Goal: Task Accomplishment & Management: Use online tool/utility

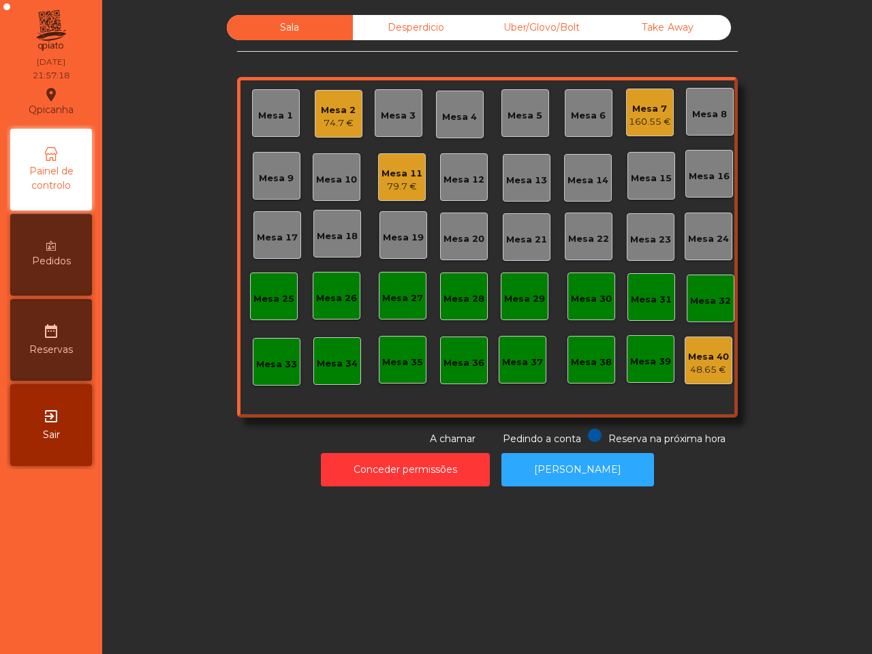
click at [417, 591] on div "Sala Desperdicio Uber/Glovo/Bolt Take Away Mesa 1 Mesa 2 74.7 € Mesa 3 Mesa 4 M…" at bounding box center [487, 327] width 770 height 654
click at [407, 188] on div "79.7 €" at bounding box center [402, 187] width 41 height 14
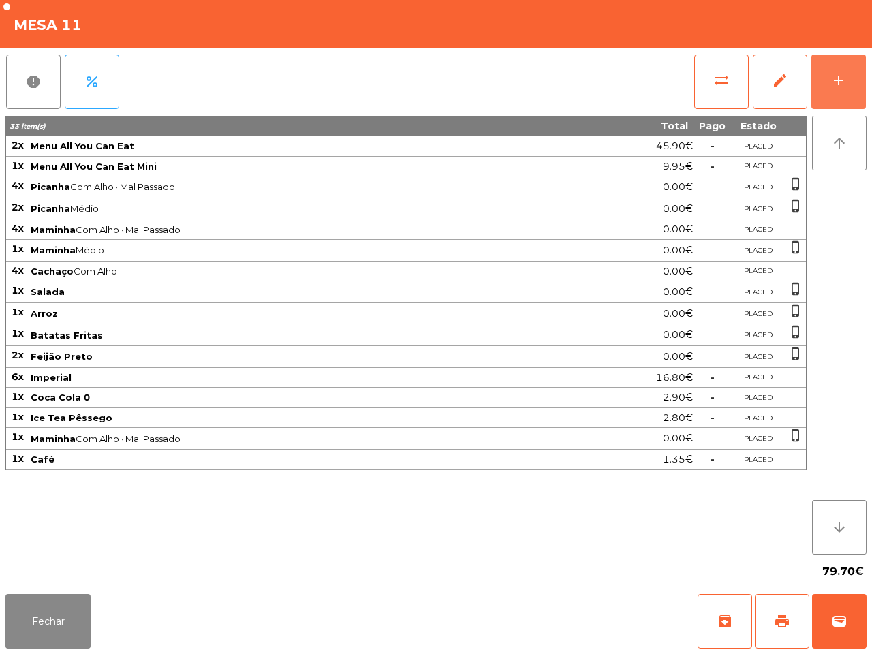
drag, startPoint x: 837, startPoint y: 79, endPoint x: 871, endPoint y: 363, distance: 286.2
click at [837, 78] on div "add" at bounding box center [839, 80] width 16 height 16
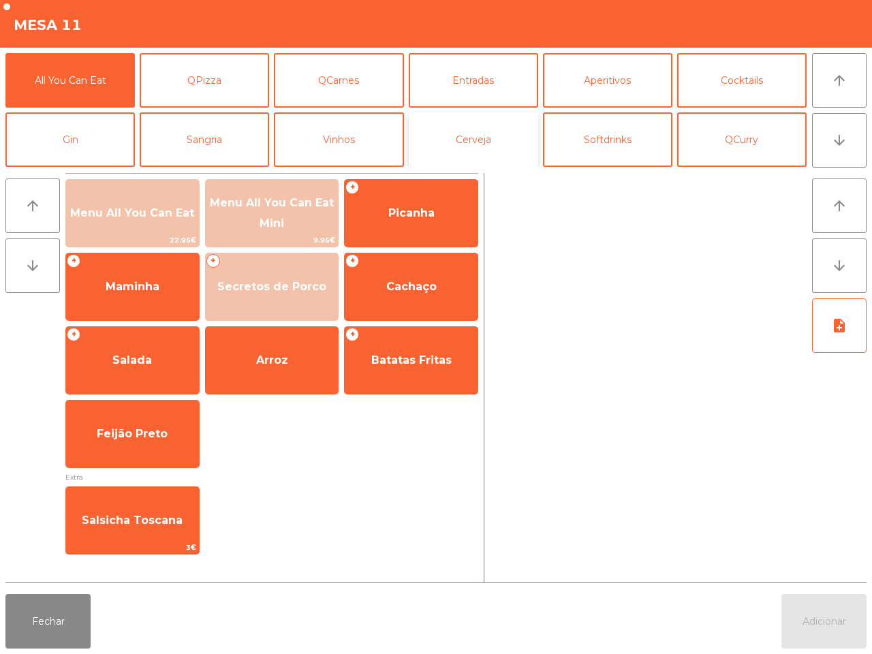
click at [480, 147] on button "Cerveja" at bounding box center [473, 139] width 129 height 55
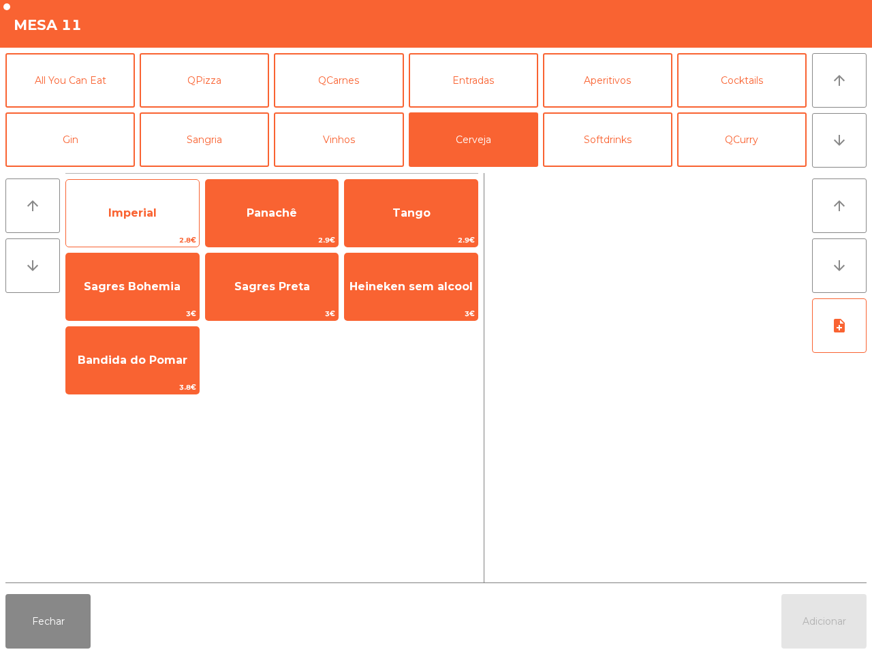
click at [117, 185] on div "Imperial 2.8€" at bounding box center [132, 213] width 134 height 68
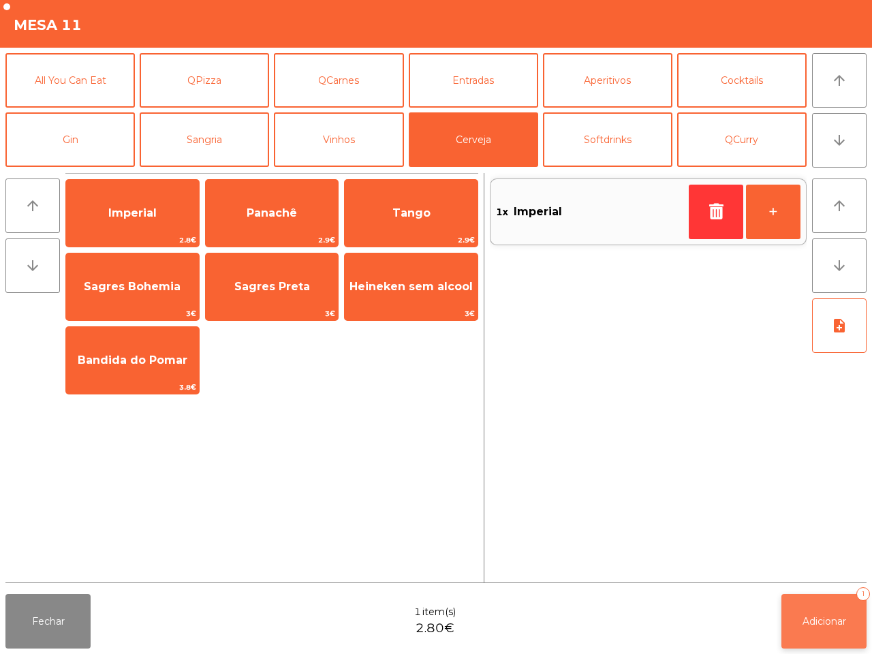
click at [823, 621] on span "Adicionar" at bounding box center [825, 621] width 44 height 12
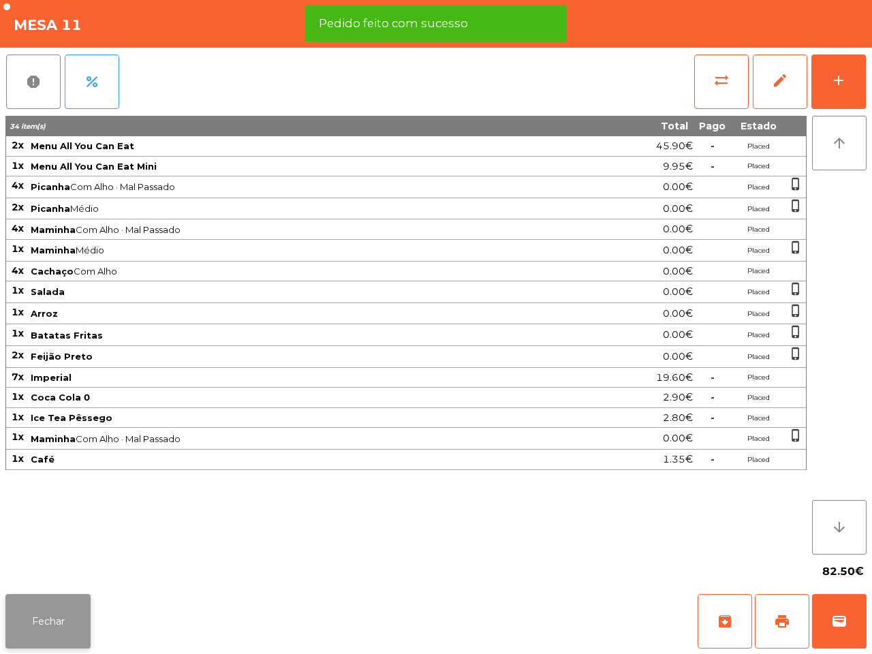
click at [45, 617] on button "Fechar" at bounding box center [47, 621] width 85 height 55
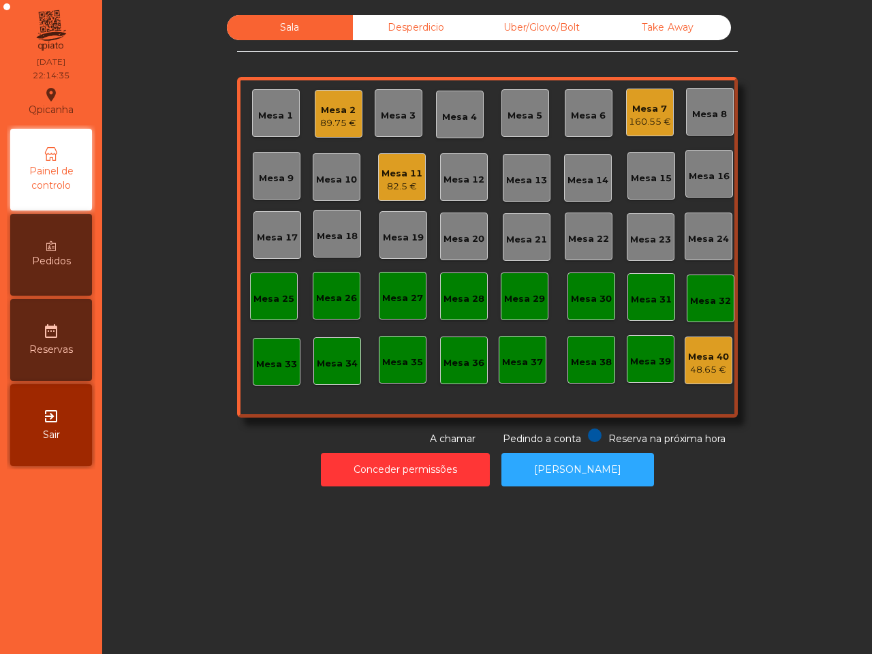
click at [634, 104] on div "Mesa 7" at bounding box center [650, 109] width 42 height 14
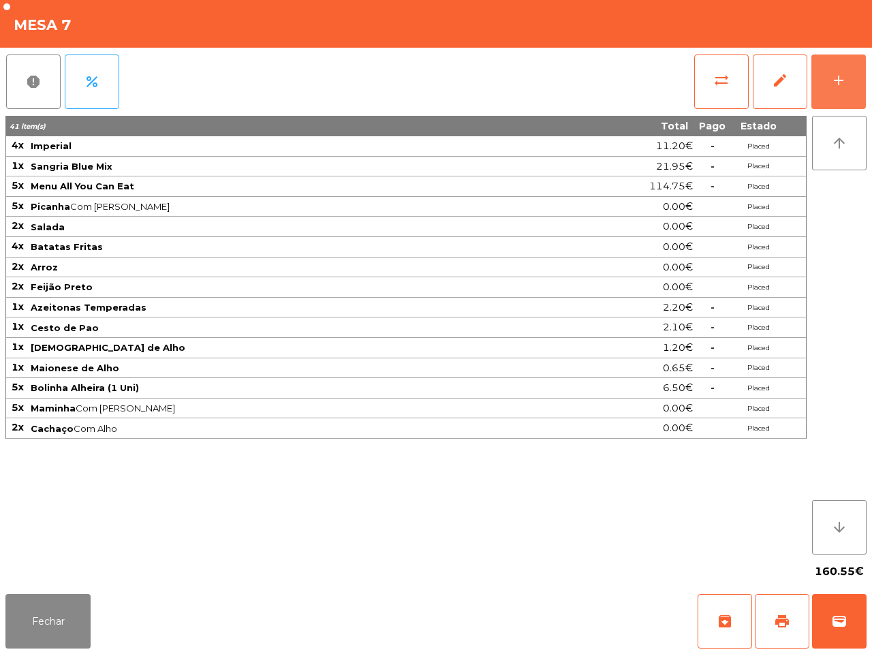
click at [842, 78] on div "add" at bounding box center [839, 80] width 16 height 16
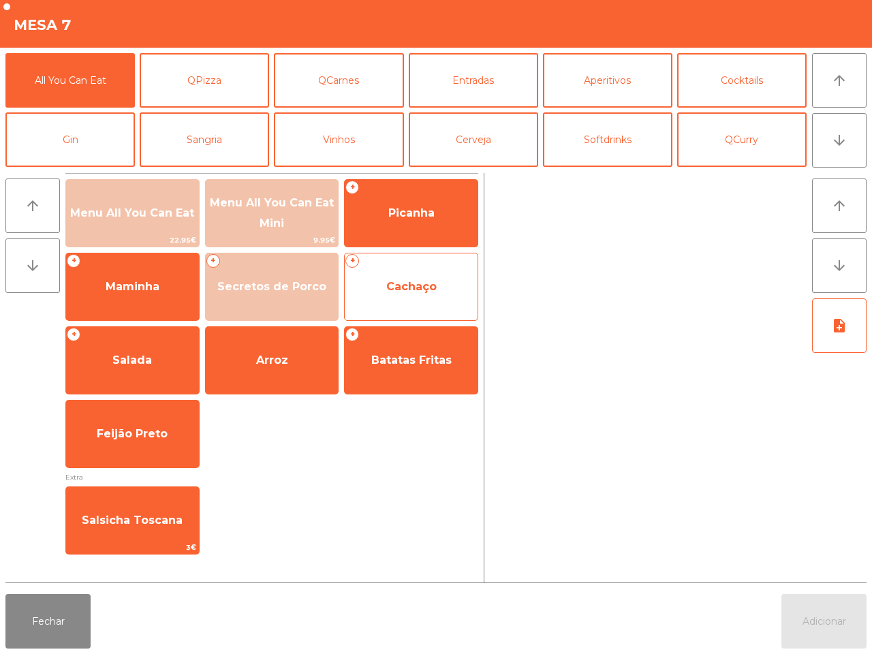
click at [420, 290] on span "Cachaço" at bounding box center [411, 286] width 50 height 13
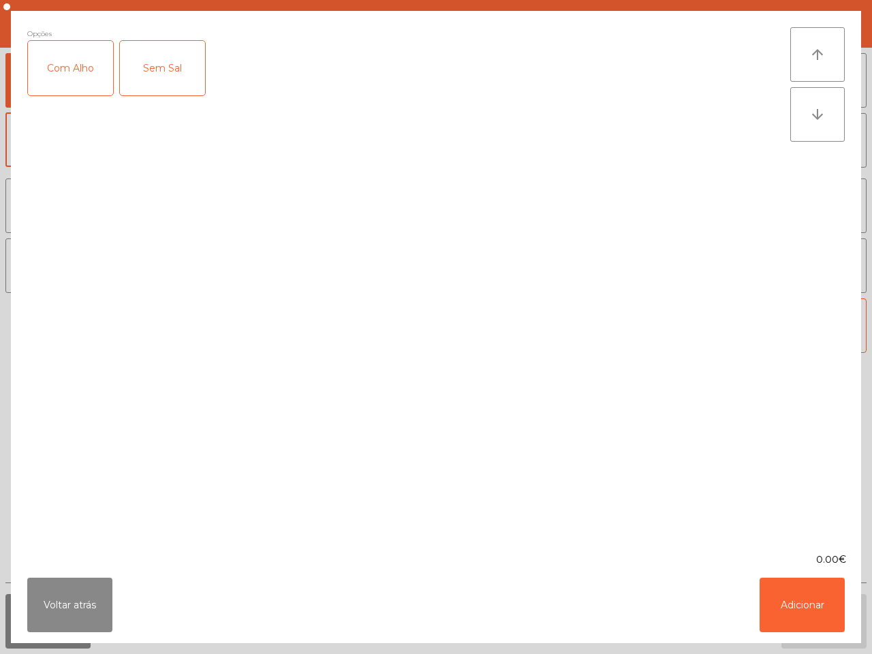
click at [72, 79] on div "Com Alho" at bounding box center [70, 68] width 85 height 55
click at [770, 601] on button "Adicionar" at bounding box center [802, 605] width 85 height 55
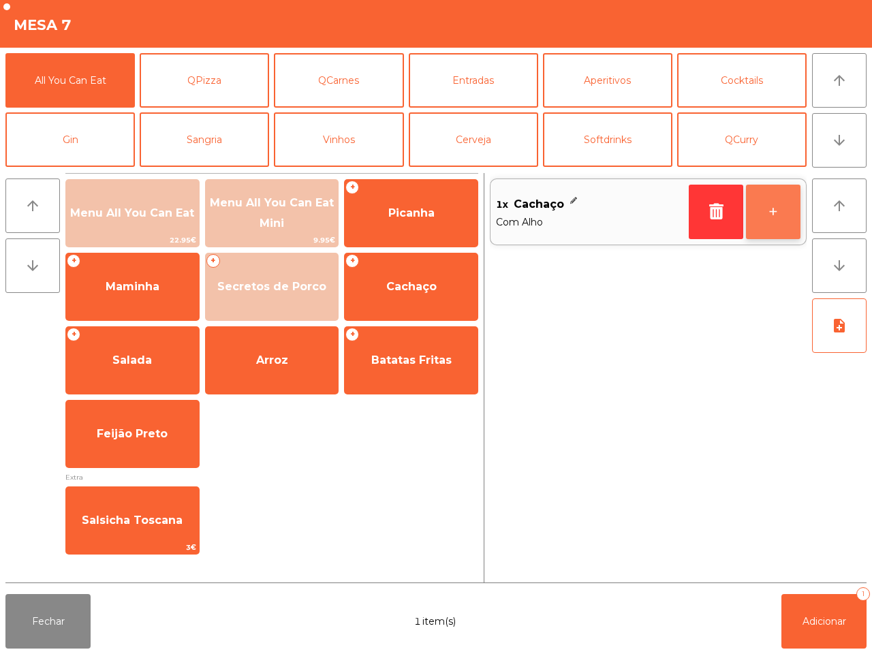
click at [771, 206] on button "+" at bounding box center [773, 212] width 55 height 55
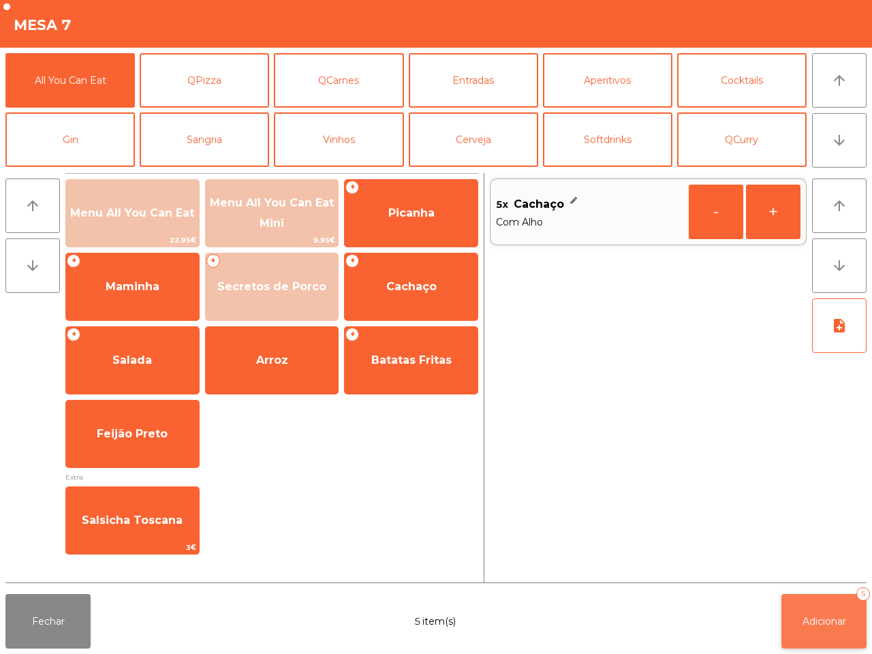
click at [827, 632] on button "Adicionar 5" at bounding box center [824, 621] width 85 height 55
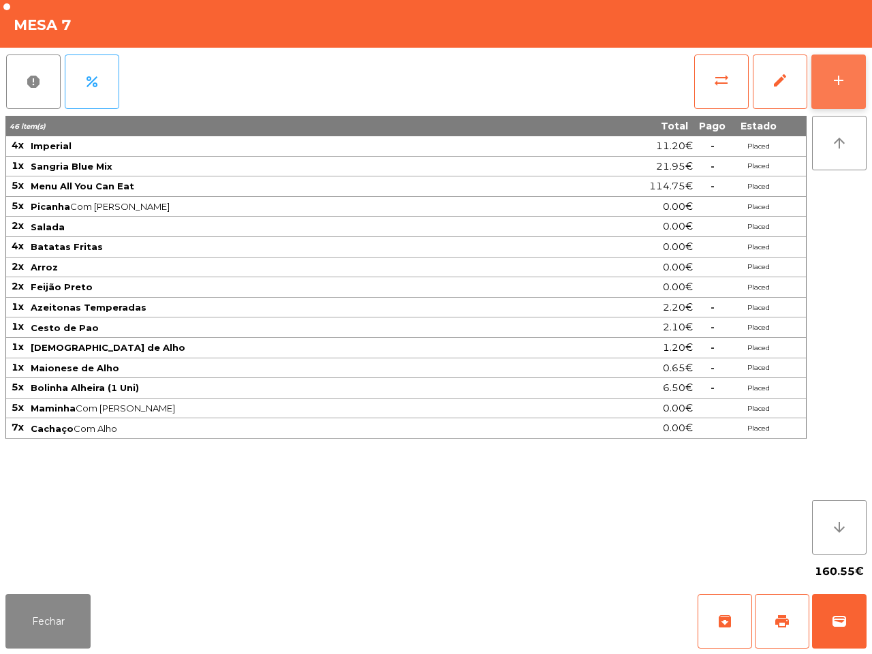
click at [837, 82] on div "add" at bounding box center [839, 80] width 16 height 16
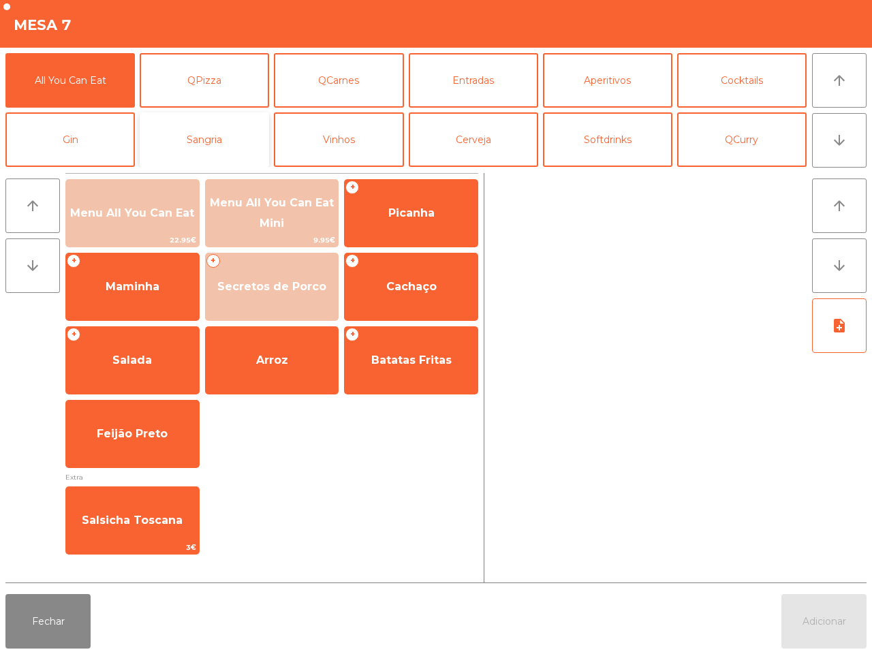
click at [216, 140] on button "Sangria" at bounding box center [204, 139] width 129 height 55
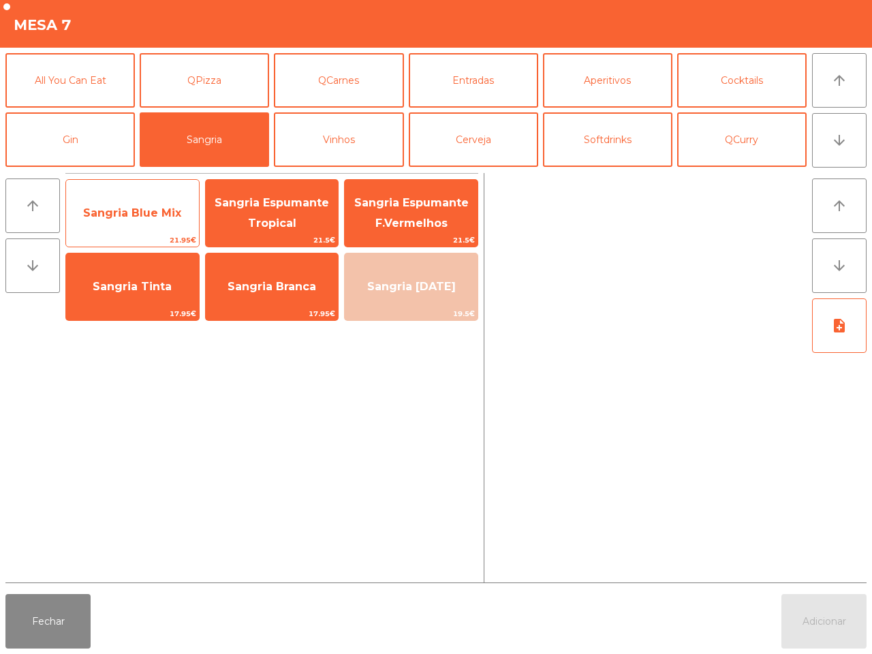
click at [127, 215] on span "Sangria Blue Mix" at bounding box center [132, 212] width 98 height 13
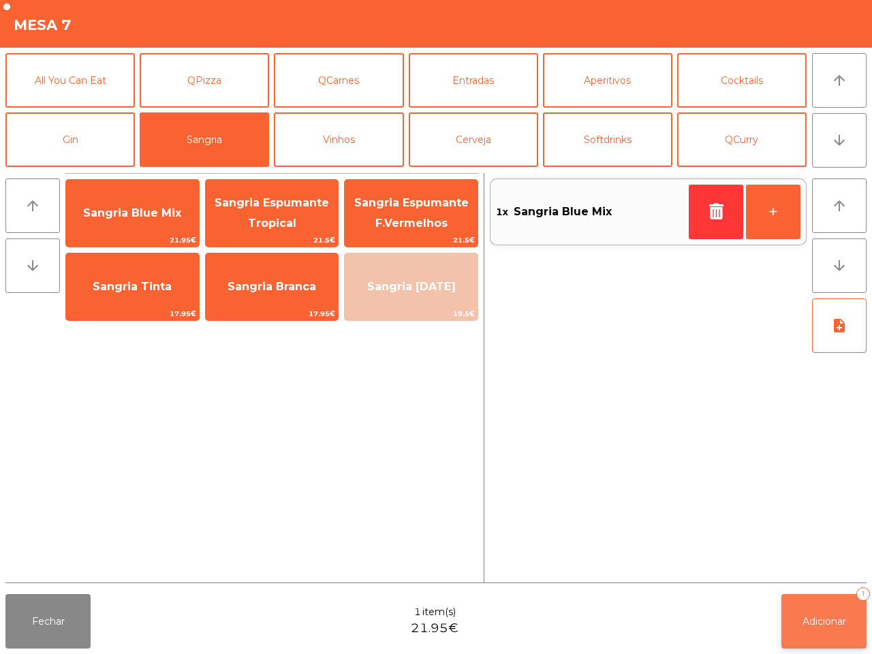
click at [835, 607] on button "Adicionar 1" at bounding box center [824, 621] width 85 height 55
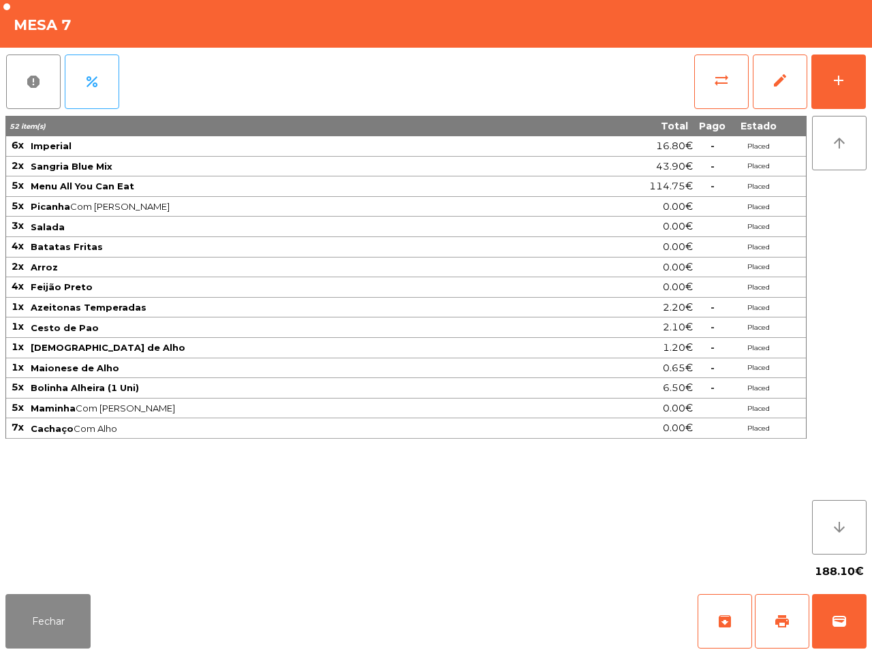
click at [19, 239] on td "4x" at bounding box center [17, 247] width 23 height 20
click at [63, 619] on button "Fechar" at bounding box center [47, 621] width 85 height 55
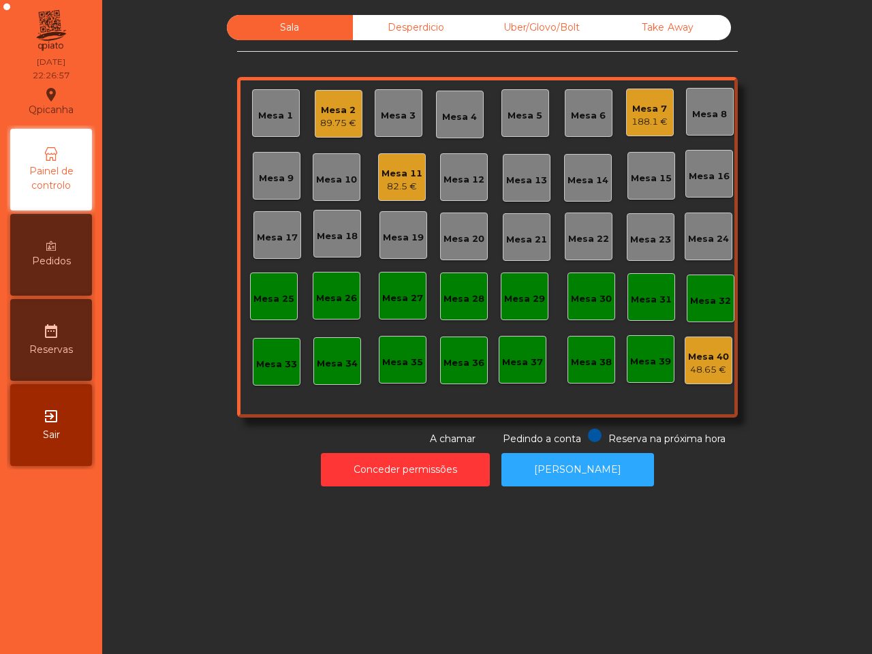
click at [421, 172] on div "Mesa 1 Mesa 2 89.75 € Mesa 3 Mesa 4 Mesa 5 Mesa 6 Mesa 7 188.1 € [GEOGRAPHIC_DA…" at bounding box center [487, 247] width 501 height 341
click at [390, 183] on div "82.5 €" at bounding box center [402, 187] width 41 height 14
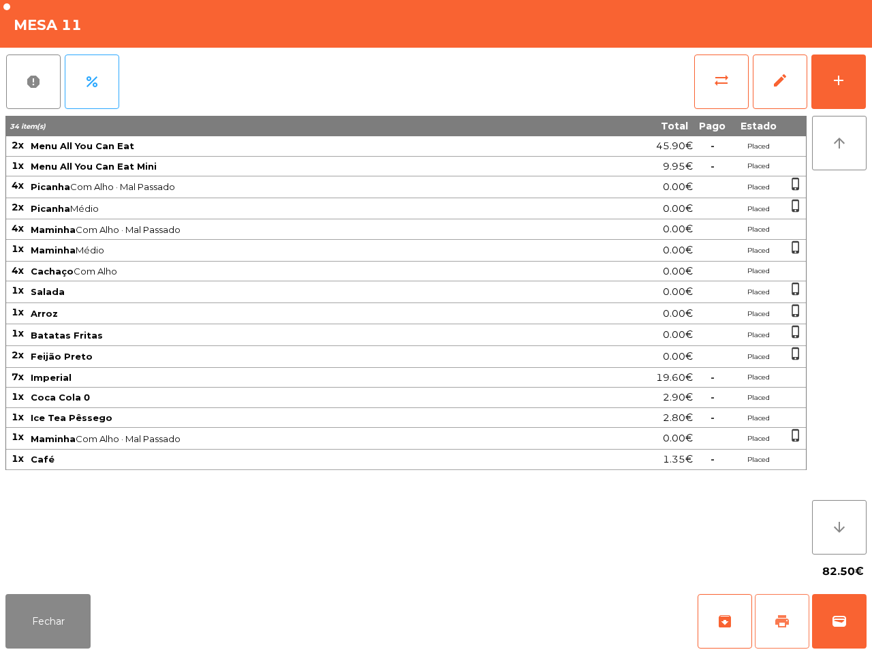
click at [771, 634] on button "print" at bounding box center [782, 621] width 55 height 55
click at [52, 601] on button "Fechar" at bounding box center [47, 621] width 85 height 55
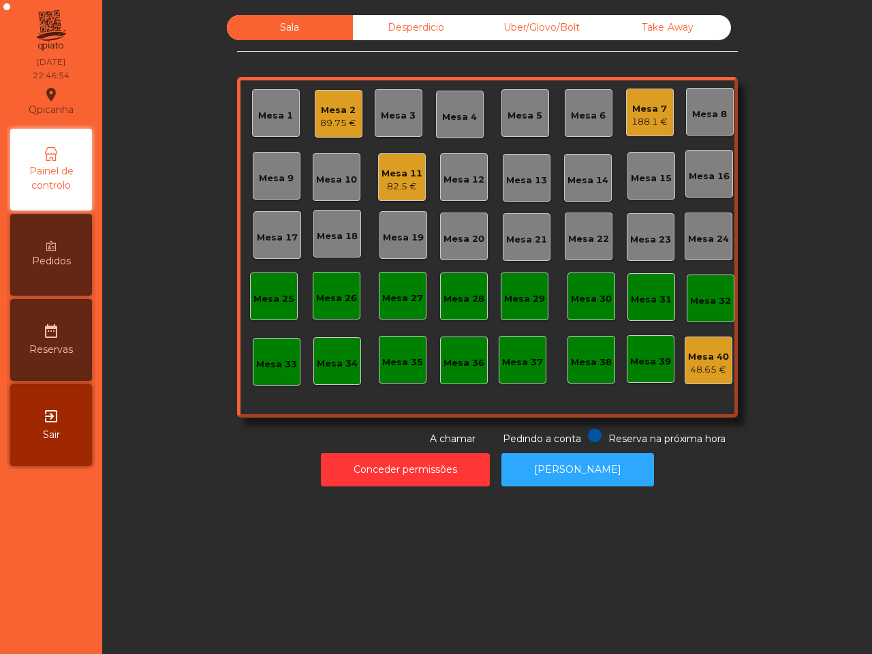
click at [338, 127] on div "89.75 €" at bounding box center [338, 124] width 36 height 14
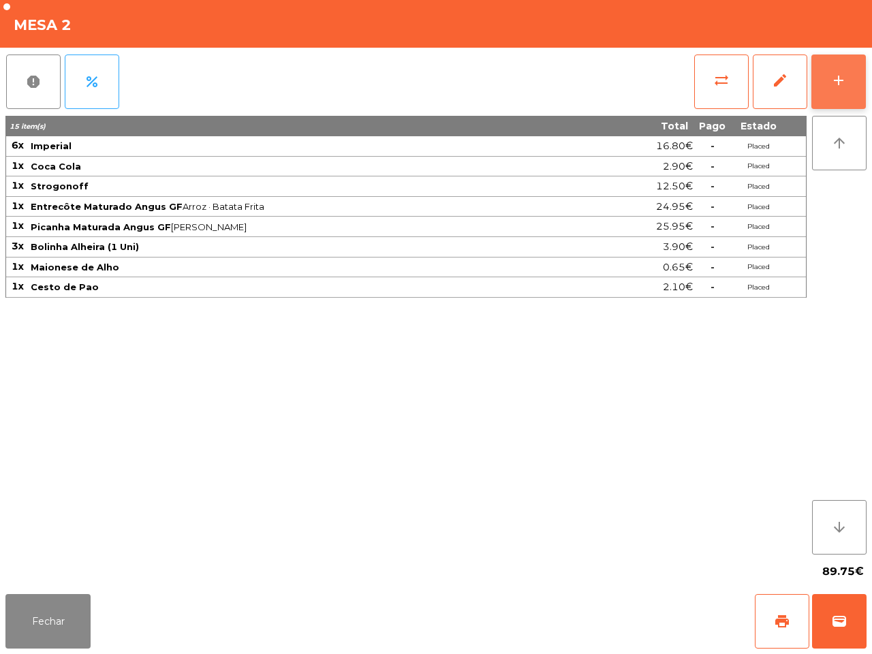
click at [844, 68] on button "add" at bounding box center [839, 82] width 55 height 55
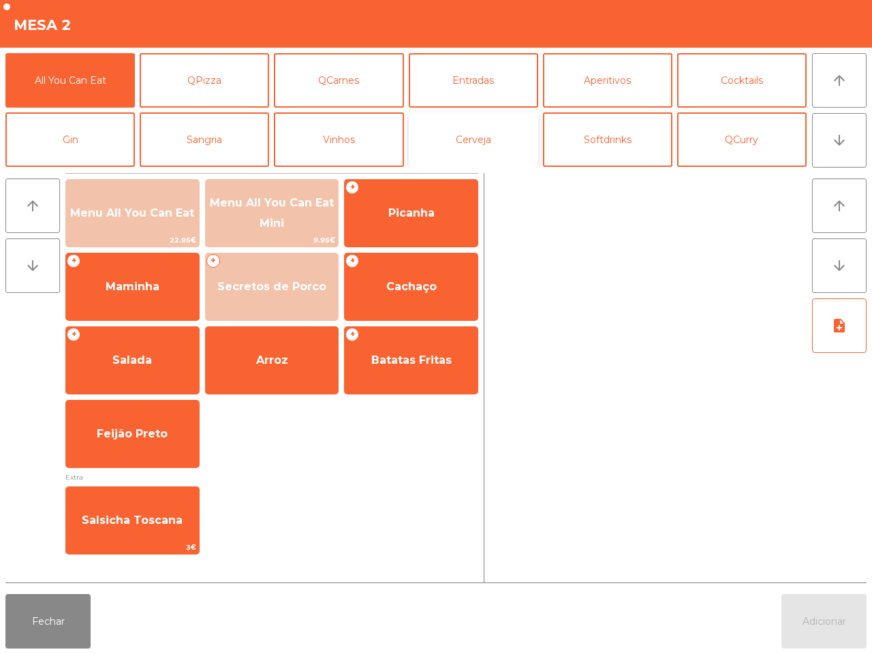
click at [502, 140] on button "Cerveja" at bounding box center [473, 139] width 129 height 55
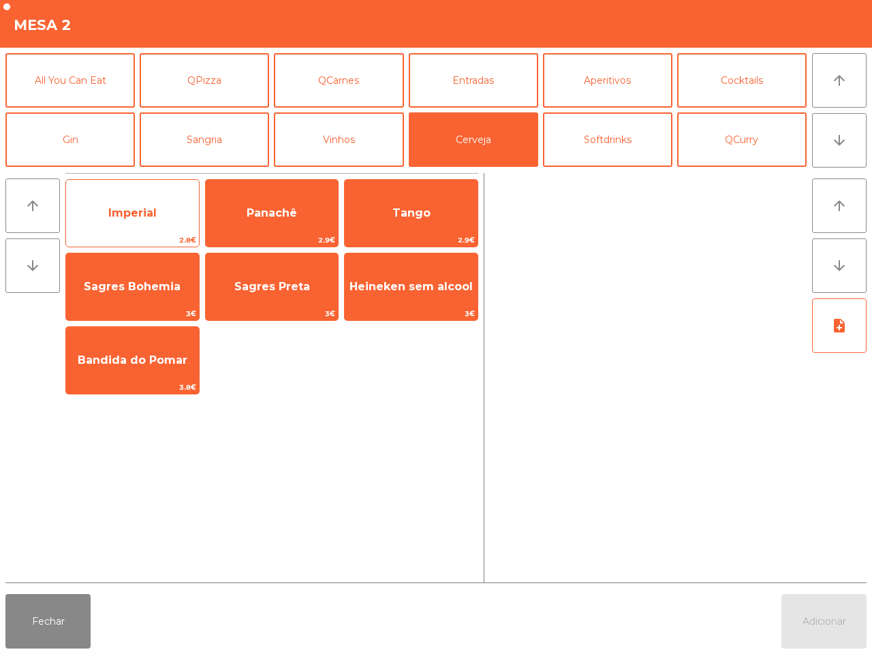
click at [158, 199] on span "Imperial" at bounding box center [132, 213] width 133 height 37
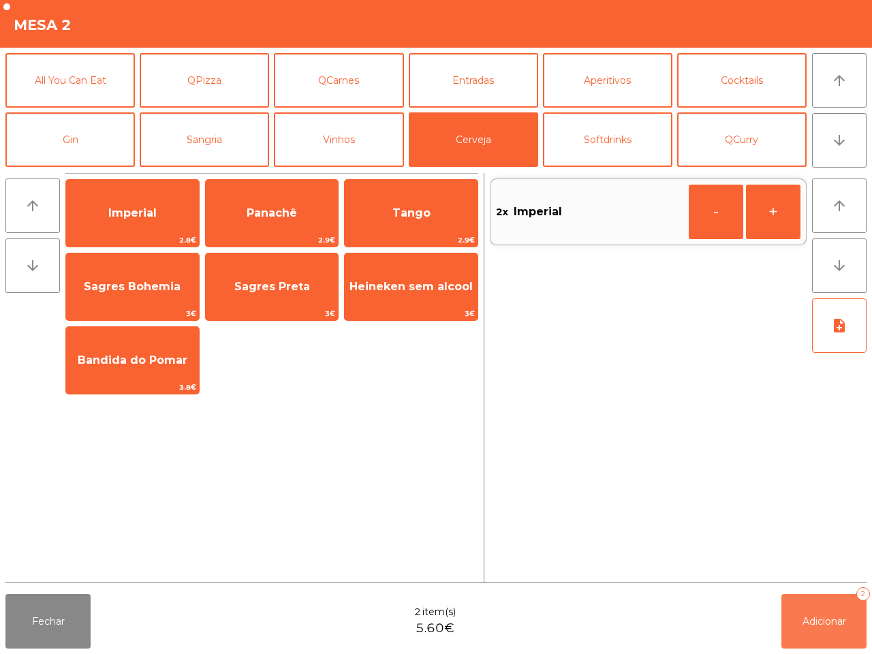
click at [811, 631] on button "Adicionar 2" at bounding box center [824, 621] width 85 height 55
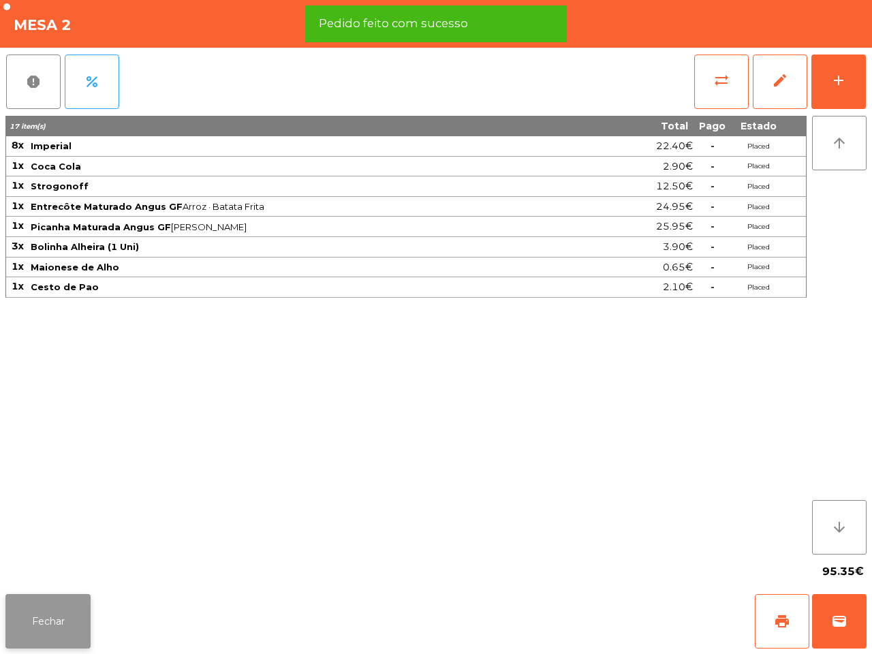
click at [56, 613] on button "Fechar" at bounding box center [47, 621] width 85 height 55
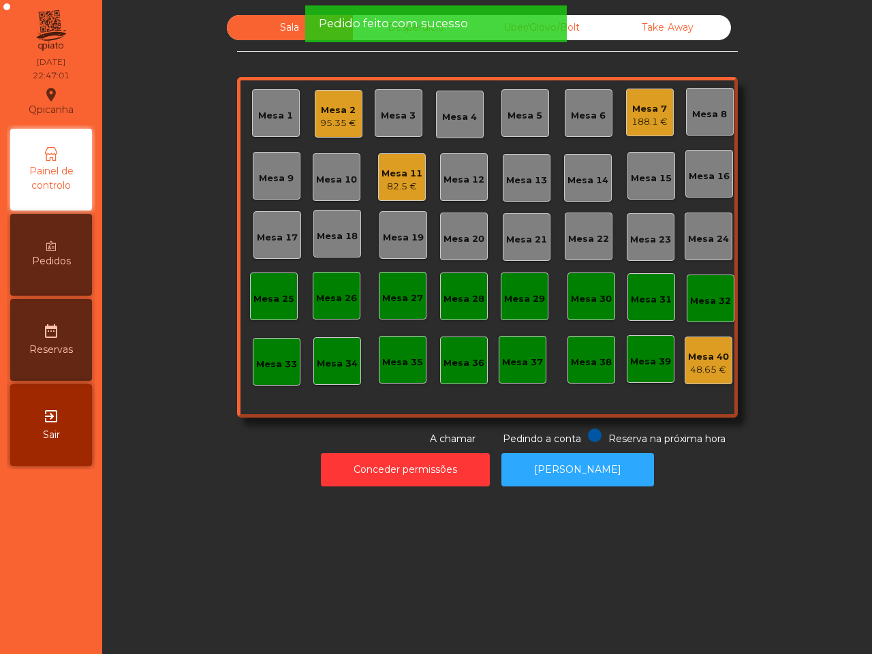
click at [396, 172] on div "Mesa 11" at bounding box center [402, 174] width 41 height 14
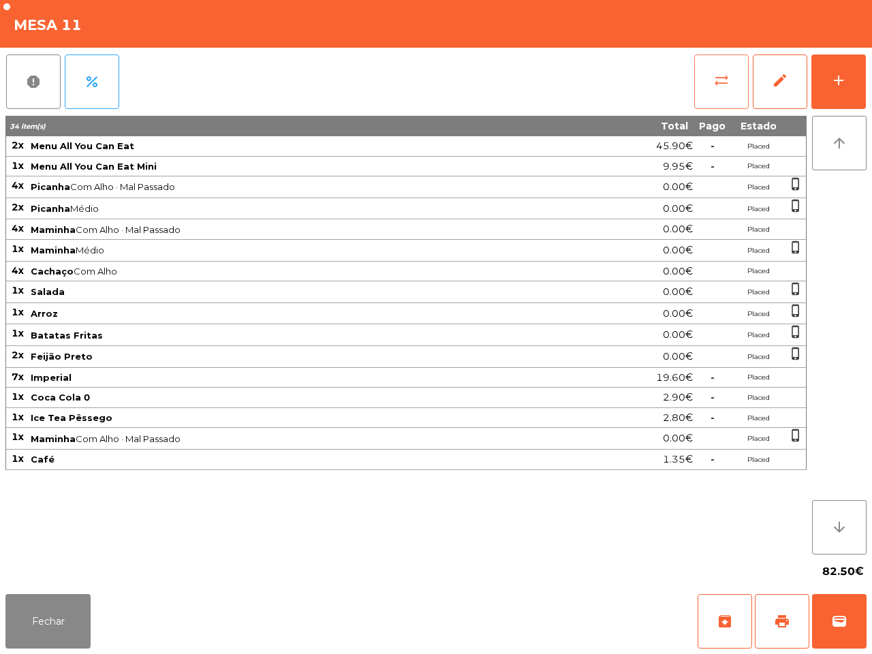
click at [718, 72] on span "sync_alt" at bounding box center [721, 80] width 16 height 16
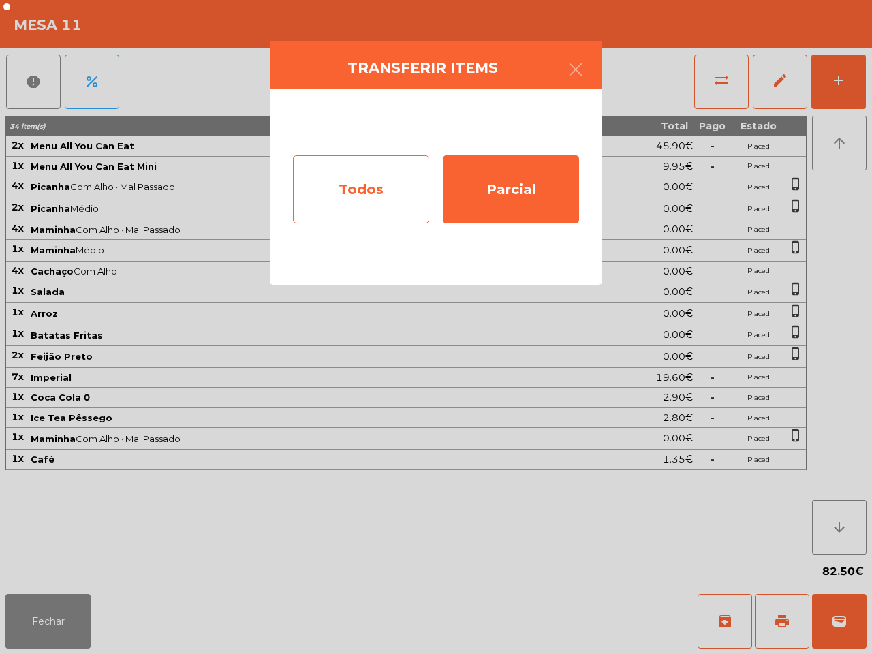
click at [376, 192] on div "Todos" at bounding box center [361, 189] width 136 height 68
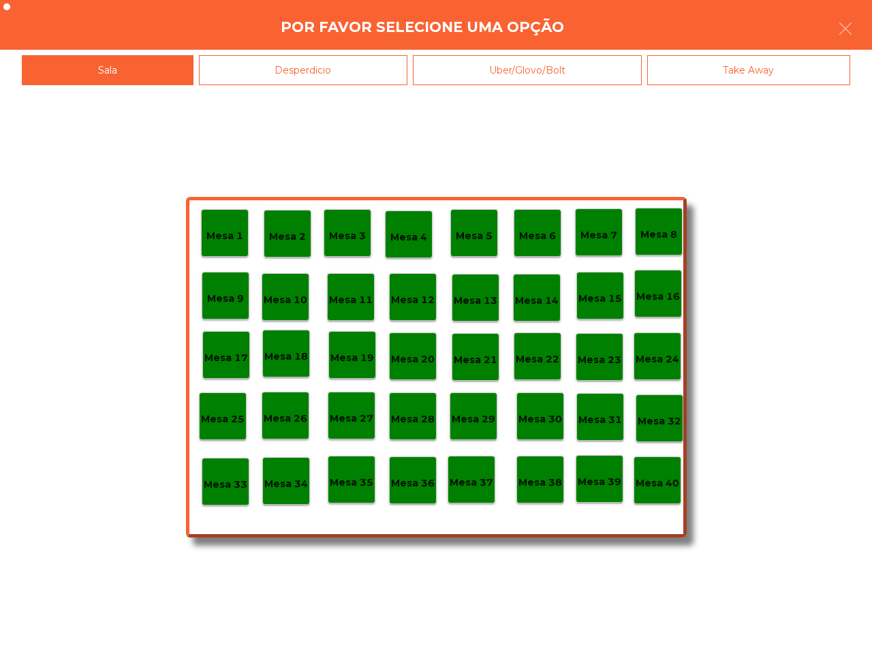
click at [664, 482] on p "Mesa 40" at bounding box center [658, 484] width 44 height 16
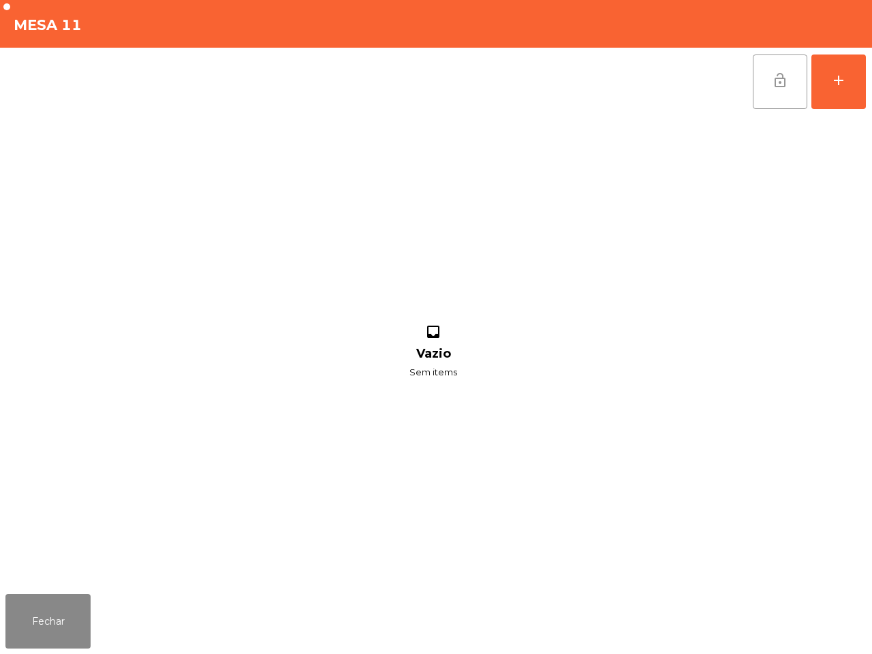
click at [780, 82] on span "lock_open" at bounding box center [780, 80] width 16 height 16
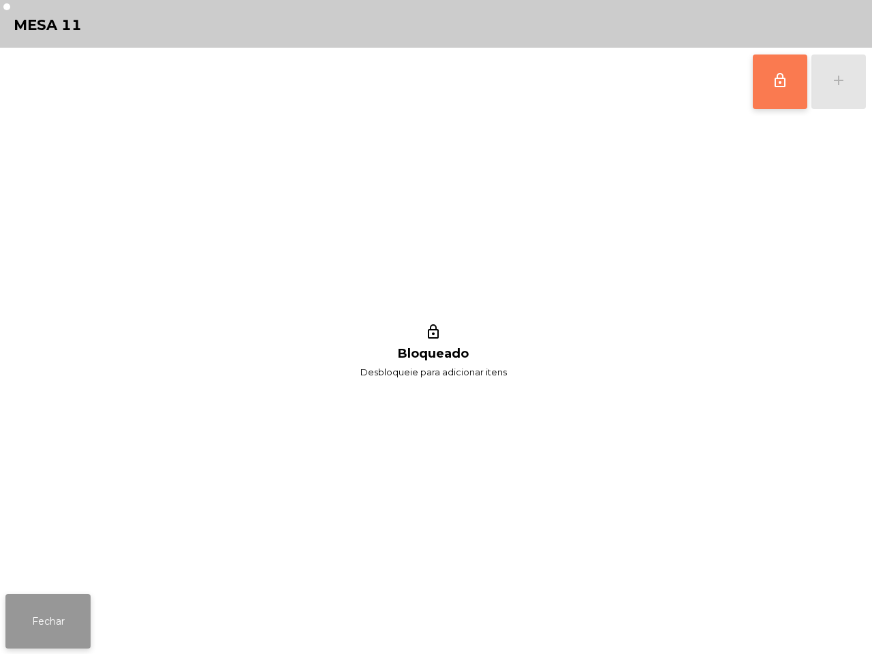
click at [61, 615] on button "Fechar" at bounding box center [47, 621] width 85 height 55
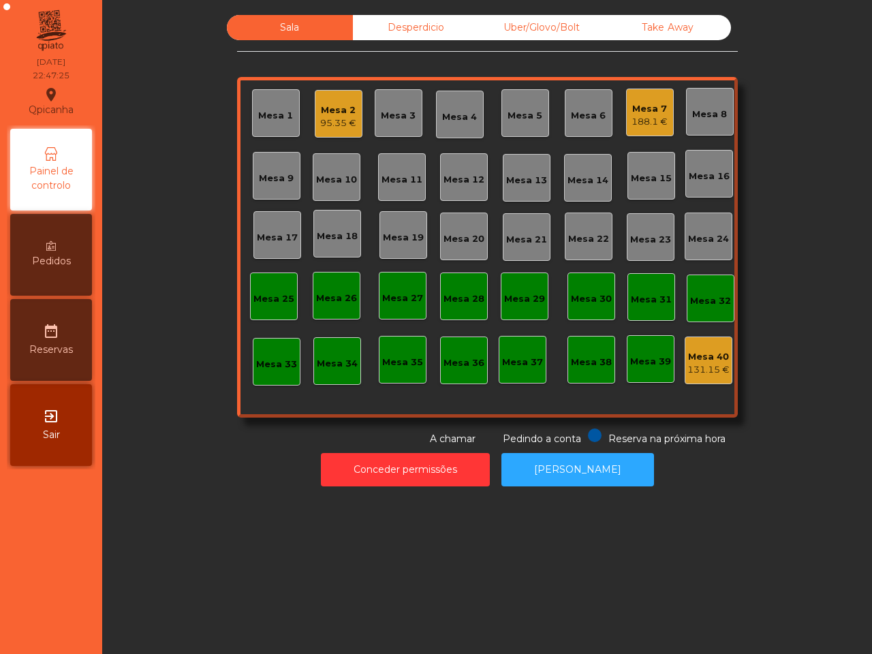
click at [61, 615] on nav "Qpicanha location_on [DATE] 22:47:25 Painel de controlo Pedidos date_range Rese…" at bounding box center [51, 327] width 102 height 654
click at [345, 104] on div "Mesa 2" at bounding box center [338, 111] width 36 height 14
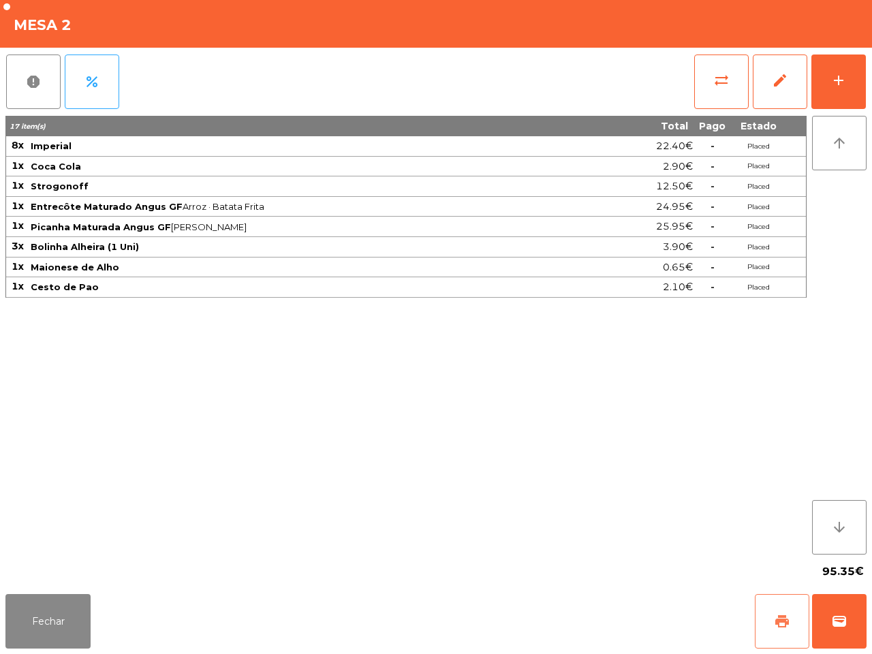
click at [788, 628] on span "print" at bounding box center [782, 621] width 16 height 16
click at [68, 625] on button "Fechar" at bounding box center [47, 621] width 85 height 55
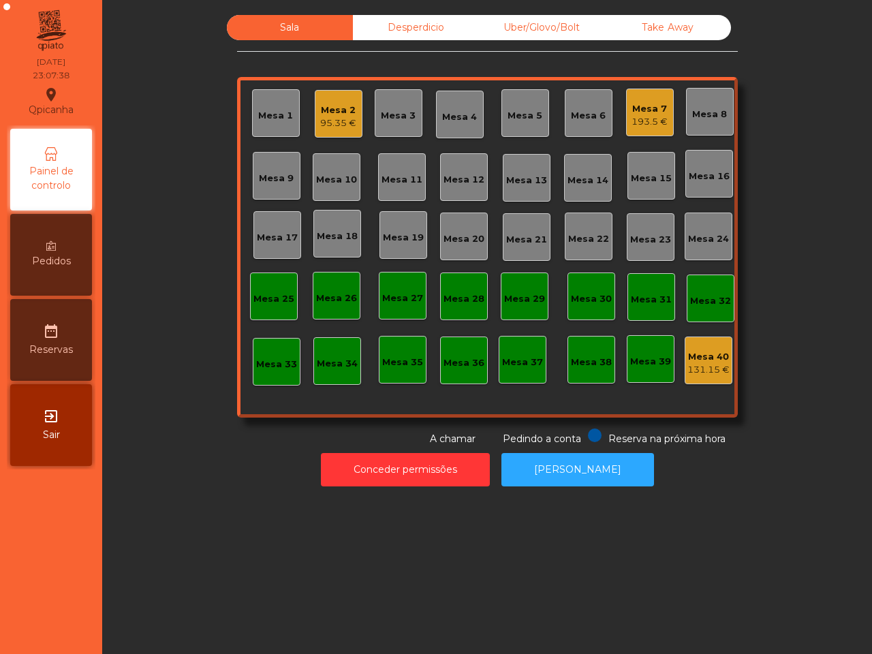
click at [162, 543] on div "Sala Desperdicio Uber/Glovo/Bolt Take Away Mesa 1 Mesa 2 95.35 € Mesa 3 Mesa 4 …" at bounding box center [487, 327] width 770 height 654
click at [333, 102] on div "Mesa 2 95.35 €" at bounding box center [338, 114] width 36 height 32
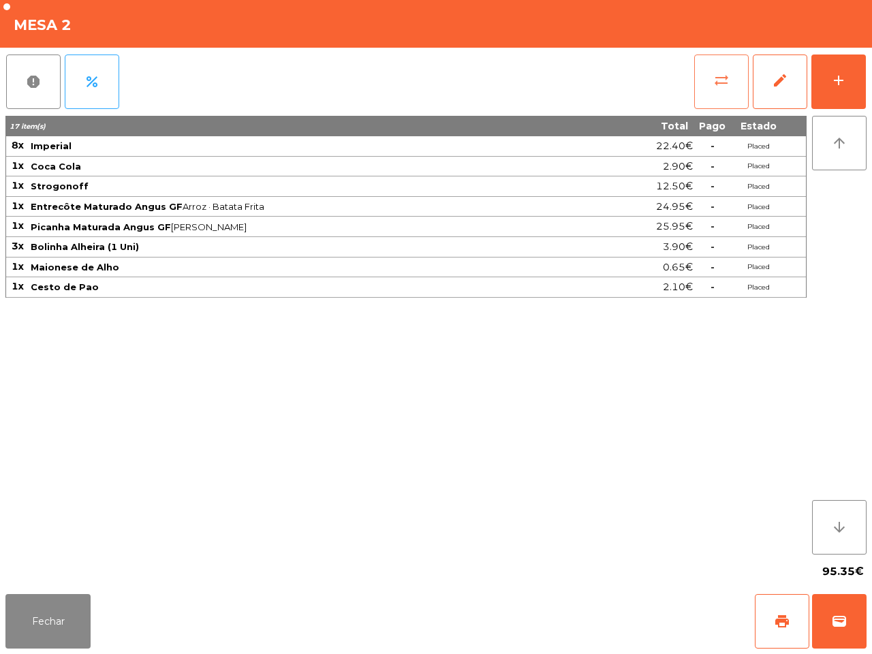
click at [707, 80] on button "sync_alt" at bounding box center [721, 82] width 55 height 55
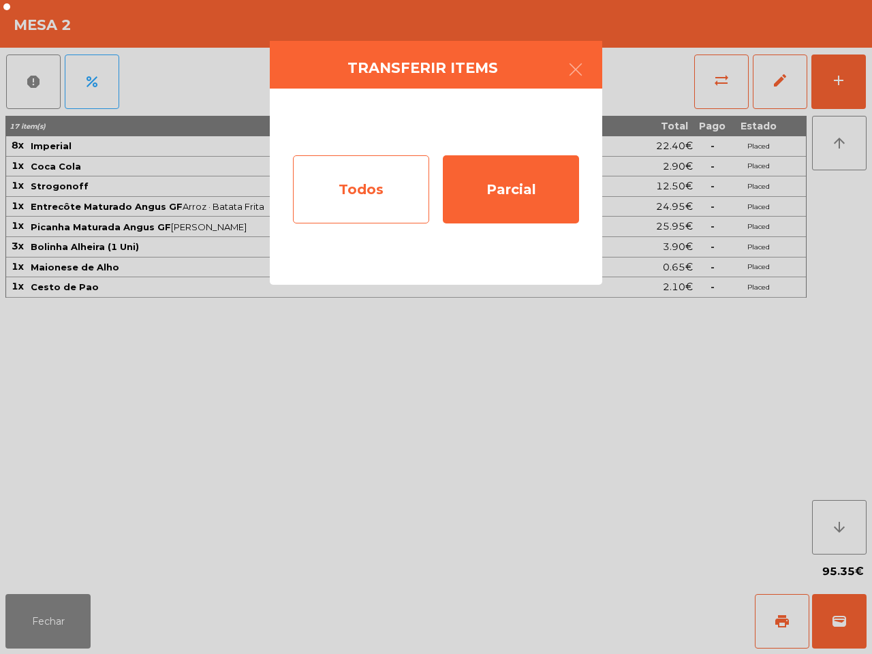
click at [403, 172] on div "Todos" at bounding box center [361, 189] width 136 height 68
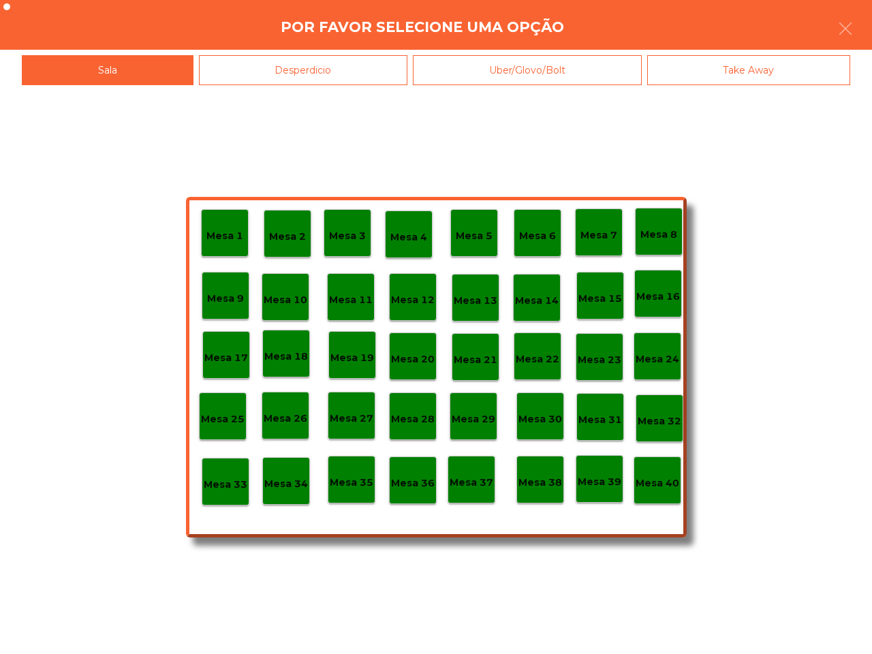
click at [594, 474] on p "Mesa 39" at bounding box center [600, 482] width 44 height 16
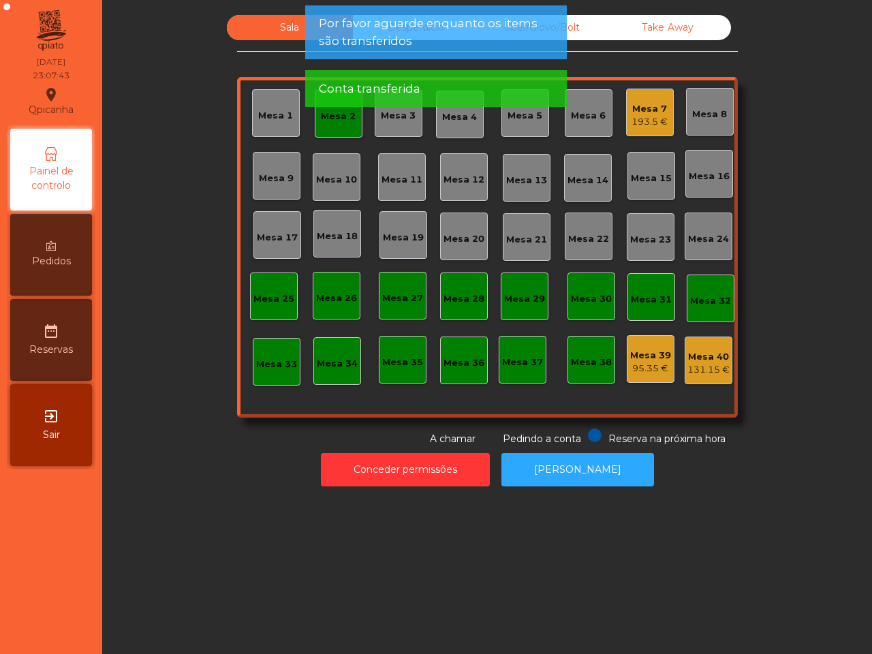
click at [638, 121] on div "193.5 €" at bounding box center [650, 122] width 36 height 14
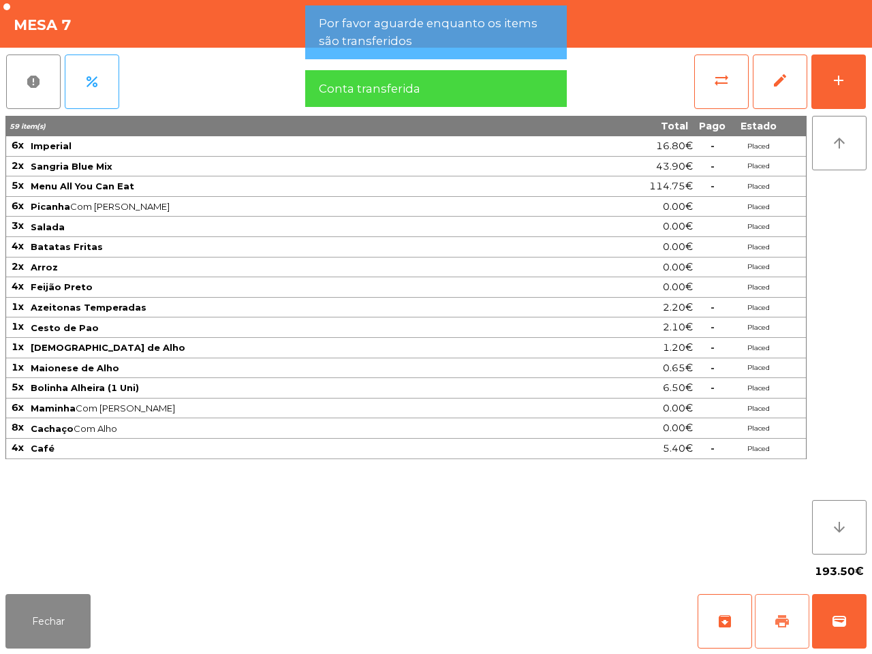
click at [771, 632] on button "print" at bounding box center [782, 621] width 55 height 55
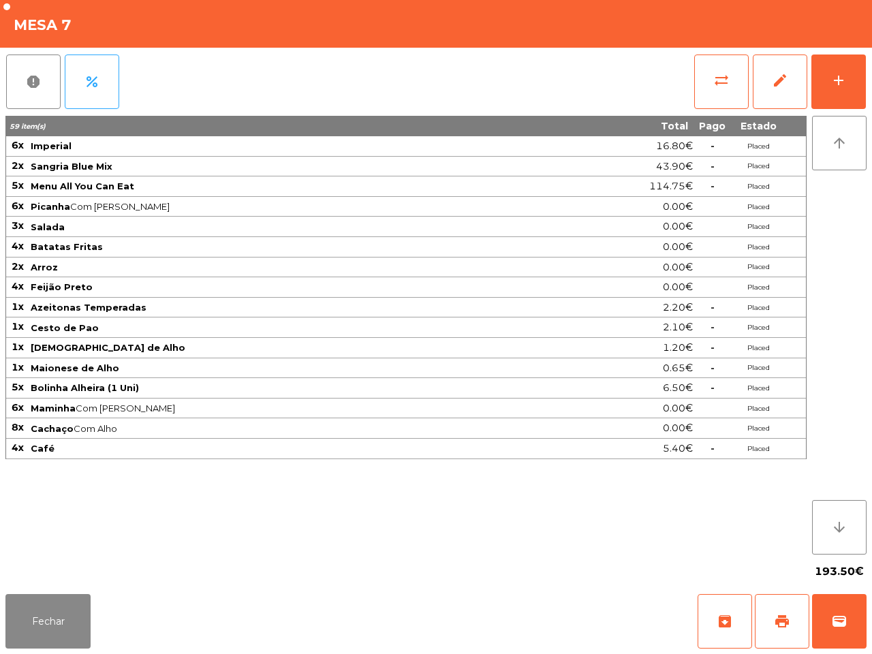
click at [748, 552] on div "59 item(s) Total Pago Estado 6x Imperial 16.80€ - Placed 2x Sangria Blue Mix 43…" at bounding box center [405, 335] width 801 height 439
click at [720, 69] on button "sync_alt" at bounding box center [721, 82] width 55 height 55
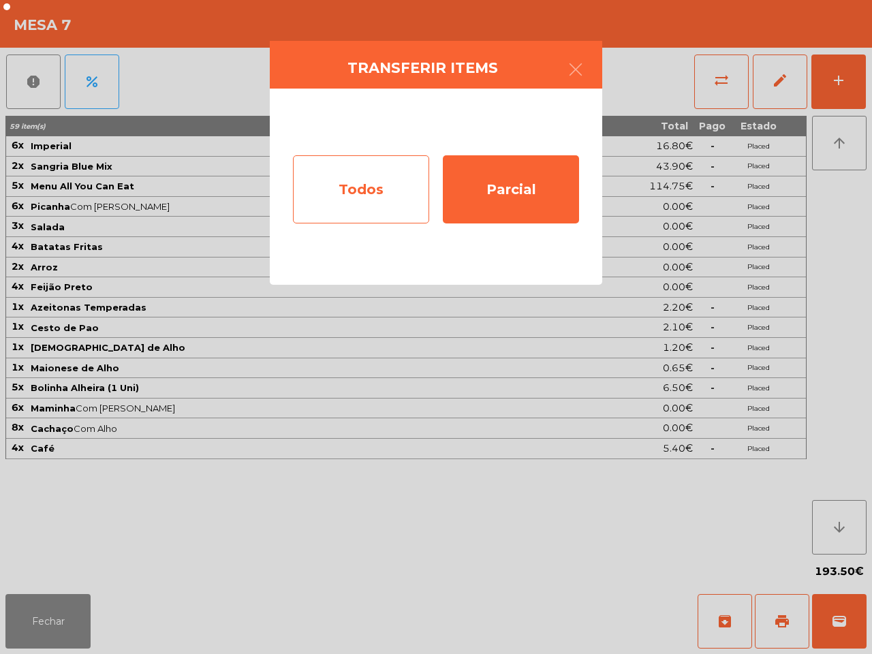
click at [363, 189] on div "Todos" at bounding box center [361, 189] width 136 height 68
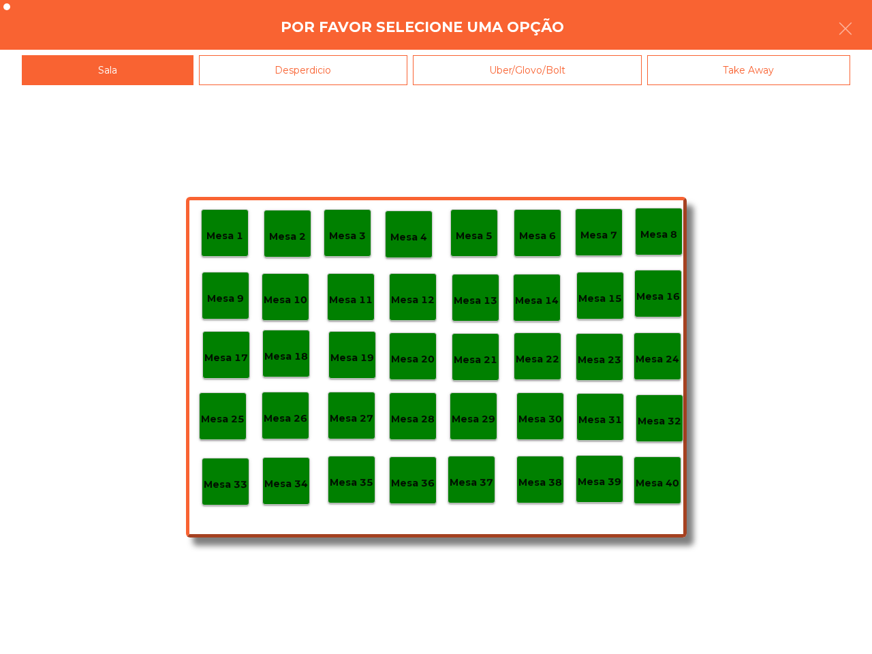
click at [664, 489] on p "Mesa 40" at bounding box center [658, 484] width 44 height 16
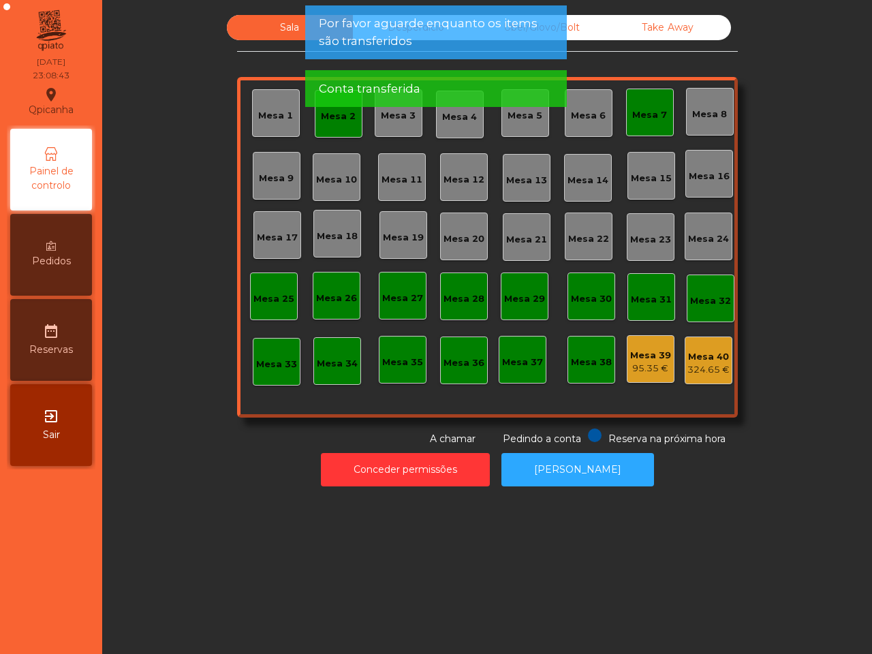
click at [651, 110] on div "Mesa 7" at bounding box center [649, 115] width 35 height 14
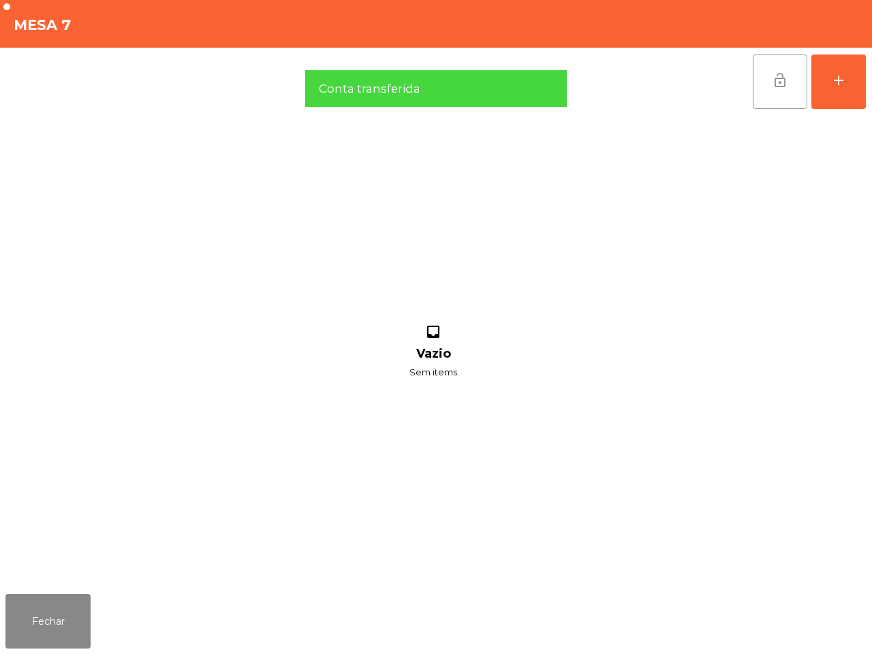
click at [762, 77] on button "lock_open" at bounding box center [780, 82] width 55 height 55
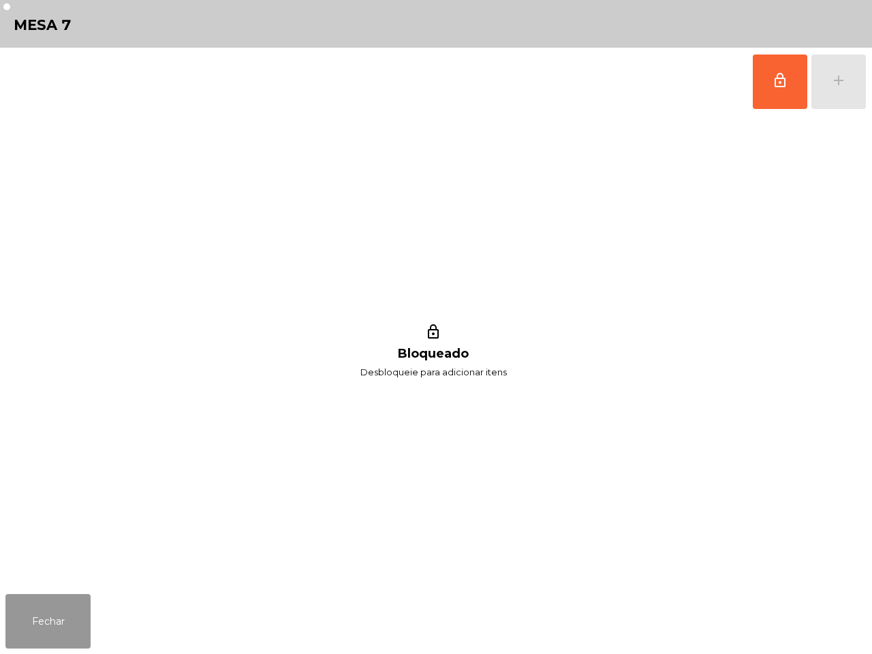
click at [52, 620] on button "Fechar" at bounding box center [47, 621] width 85 height 55
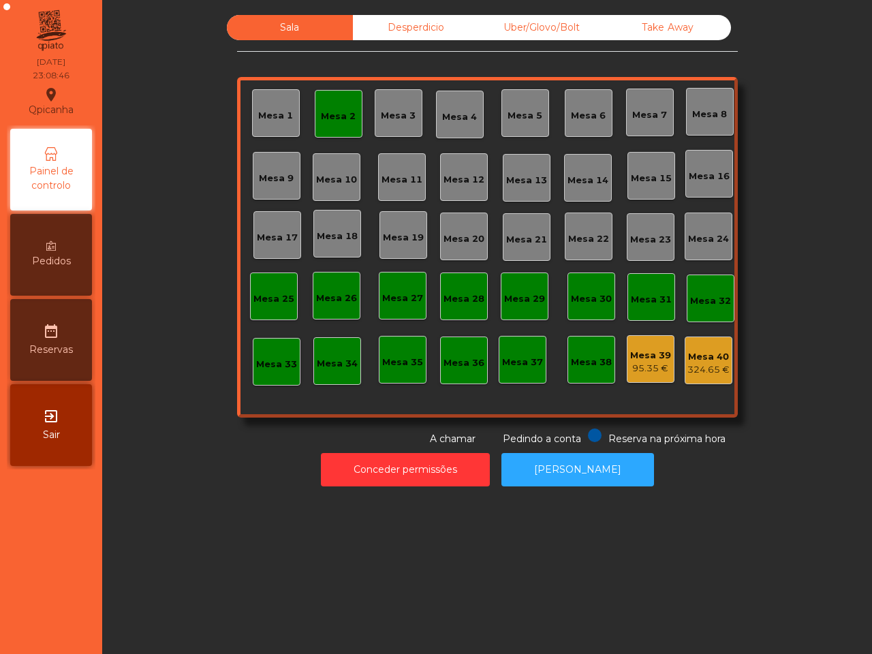
click at [336, 136] on div "Mesa 2" at bounding box center [339, 114] width 48 height 48
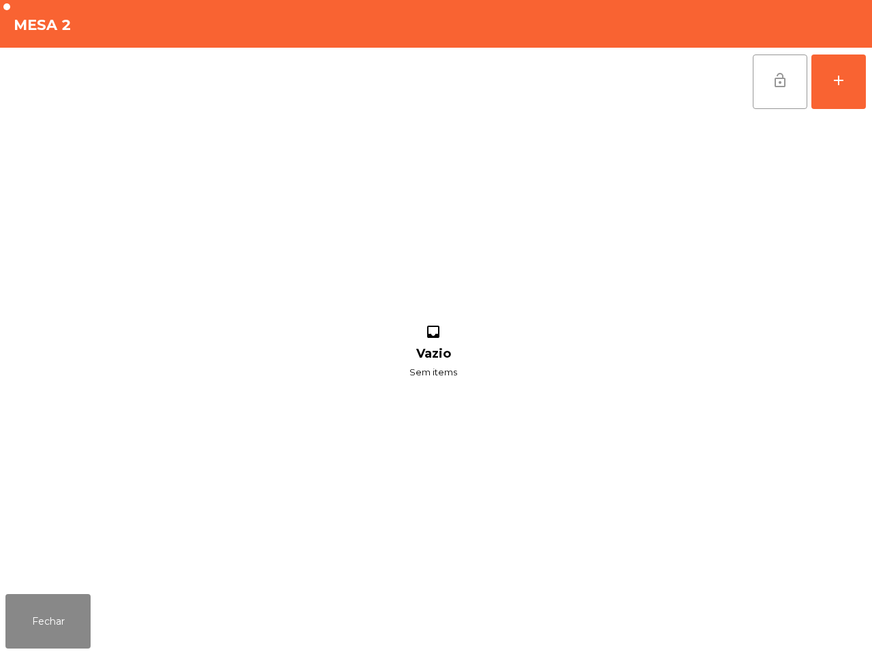
click at [782, 80] on span "lock_open" at bounding box center [780, 80] width 16 height 16
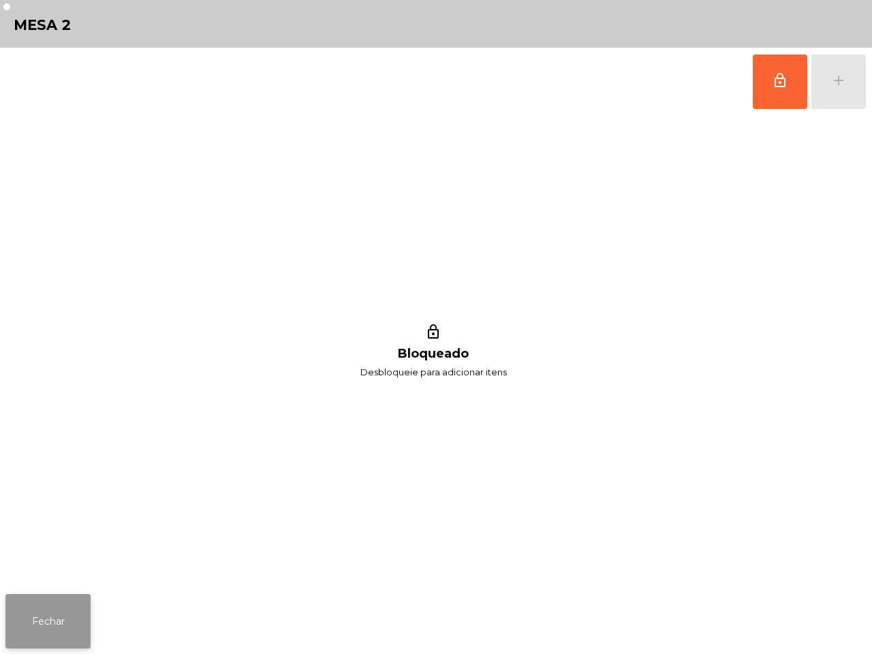
click at [44, 611] on button "Fechar" at bounding box center [47, 621] width 85 height 55
